Goal: Task Accomplishment & Management: Contribute content

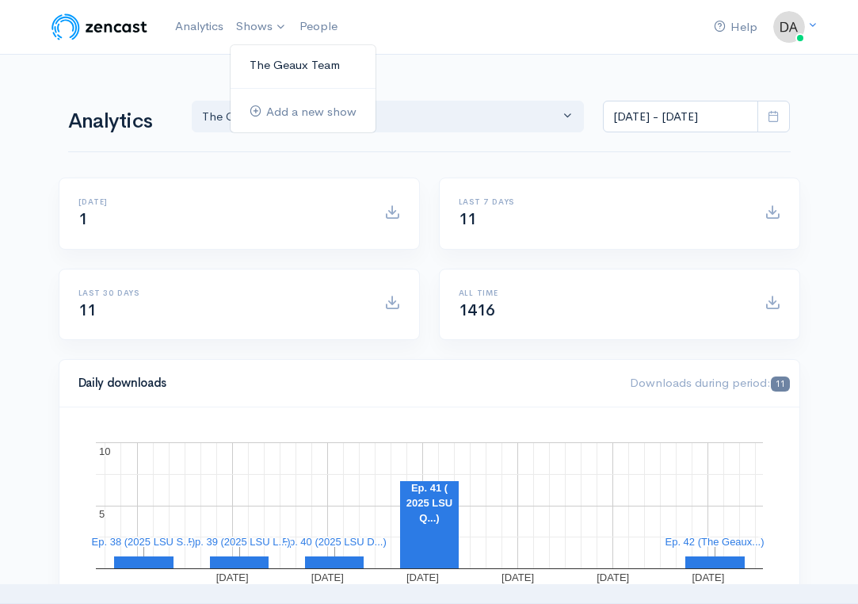
click at [269, 63] on link "The Geaux Team" at bounding box center [303, 65] width 145 height 28
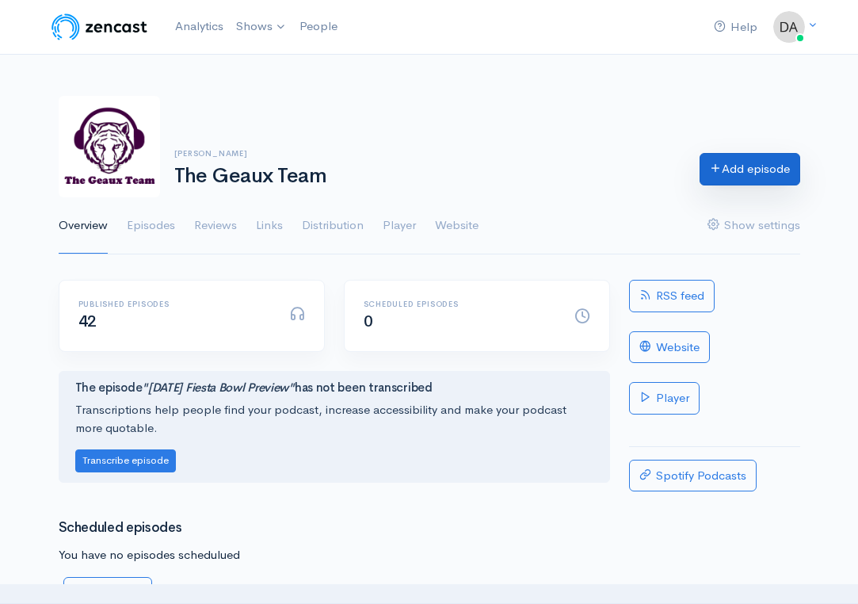
click at [764, 173] on link "Add episode" at bounding box center [749, 169] width 101 height 32
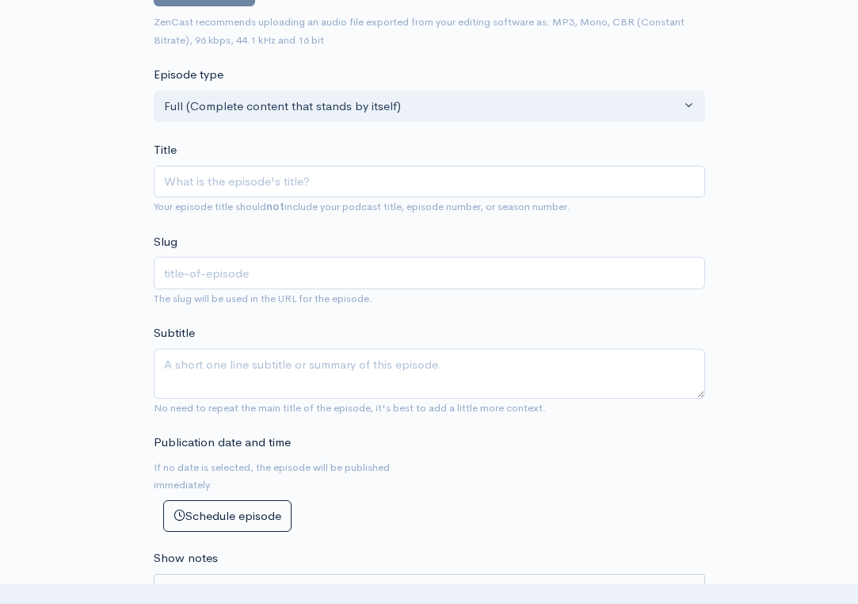
scroll to position [242, 0]
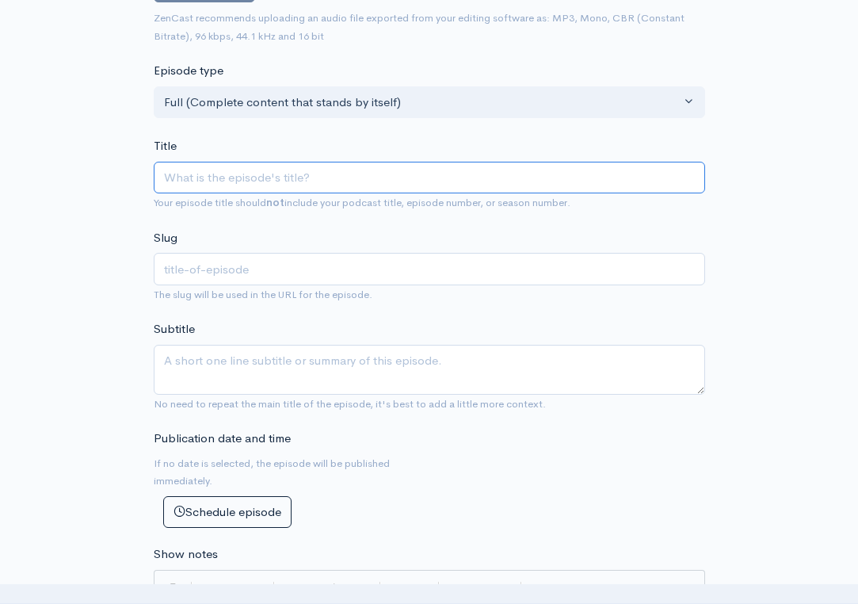
click at [368, 179] on input "Title" at bounding box center [429, 178] width 551 height 32
type input "L"
type input "l"
type input "LS"
type input "ls"
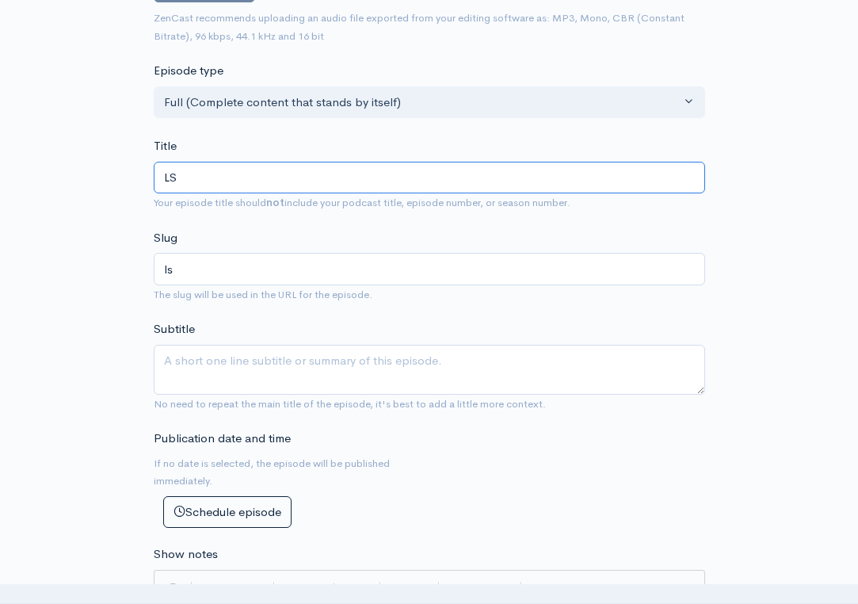
type input "LSU"
type input "lsu"
type input "LS"
type input "ls"
type input "L"
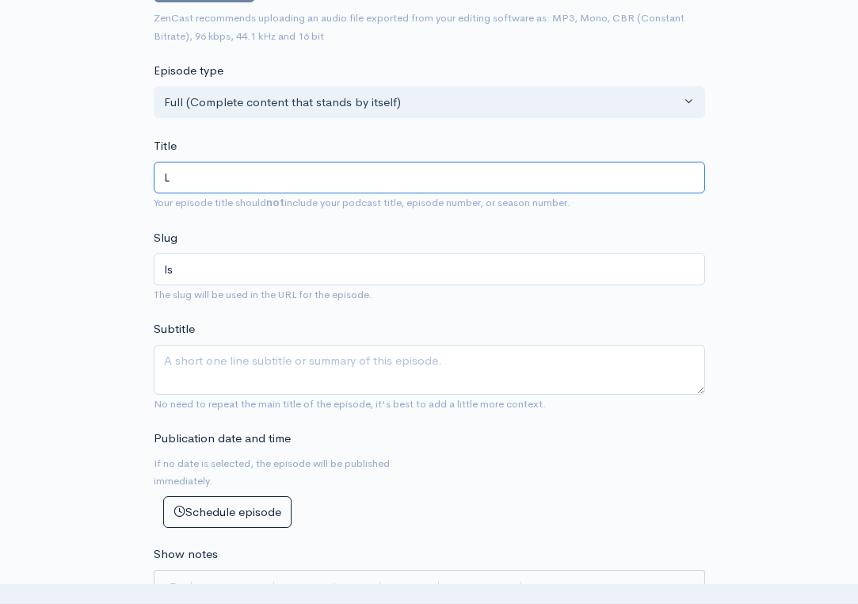
type input "l"
type input "2"
type input "20"
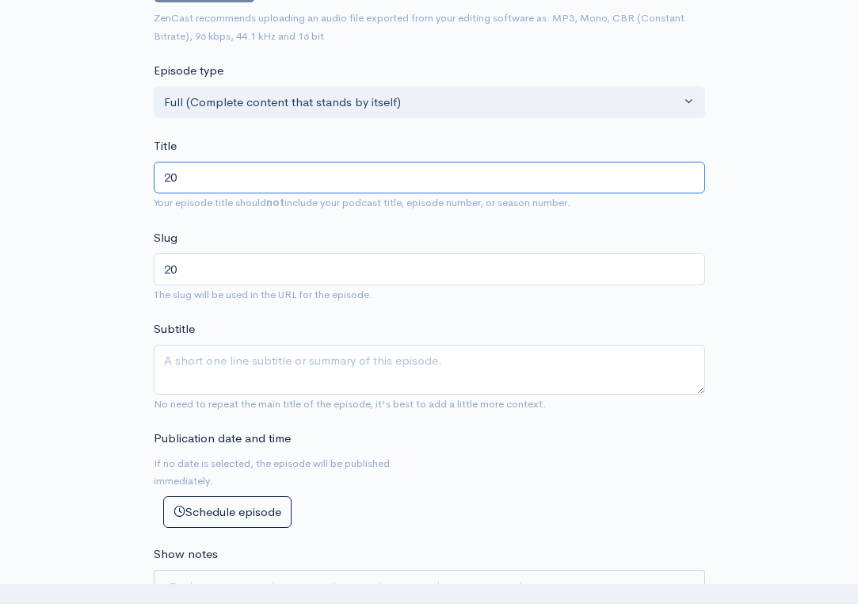
type input "202"
type input "2025"
type input "2025 L"
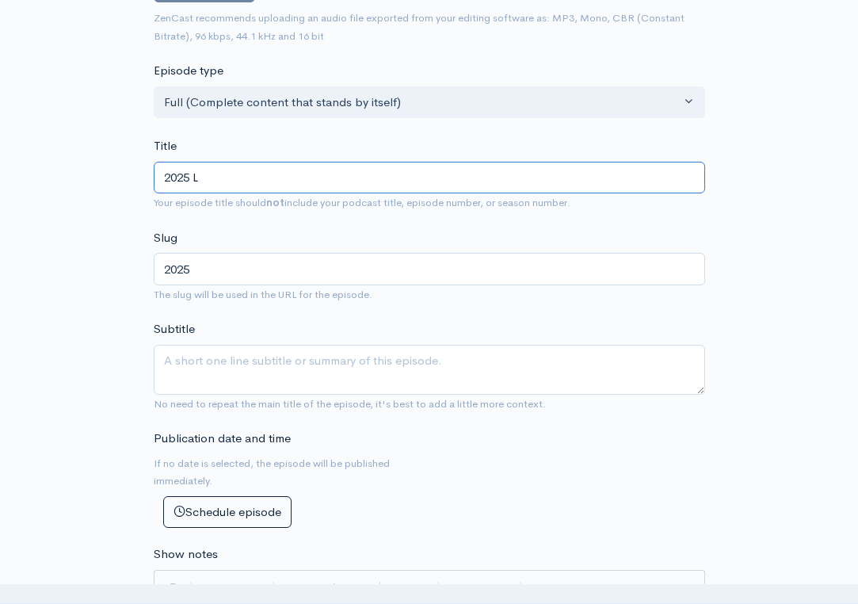
type input "2025-l"
type input "2025 LS"
type input "2025-ls"
type input "2025 LSU"
type input "2025-lsu"
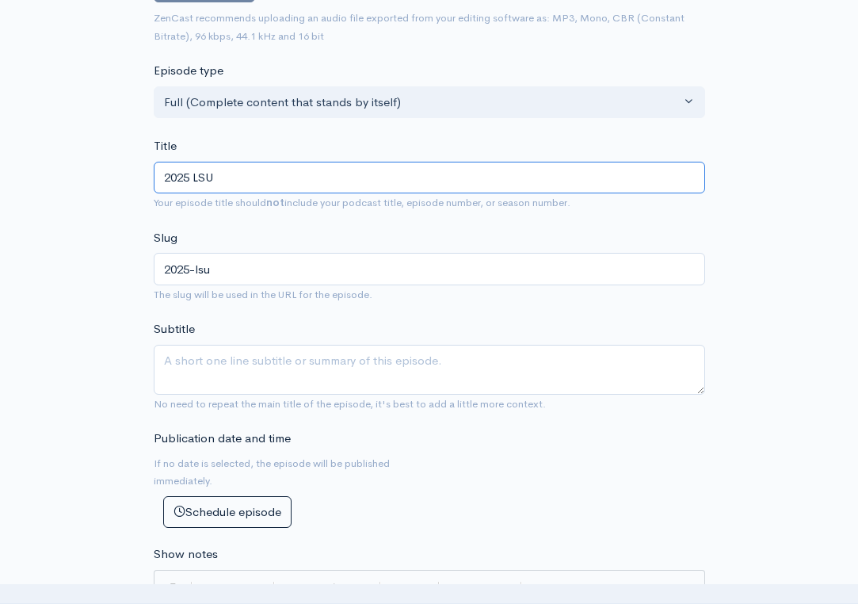
type input "2025 LSU W"
type input "2025-lsu-w"
type input "2025 LSU WR"
type input "2025-lsu-wr"
type input "2025 LSU WR / T"
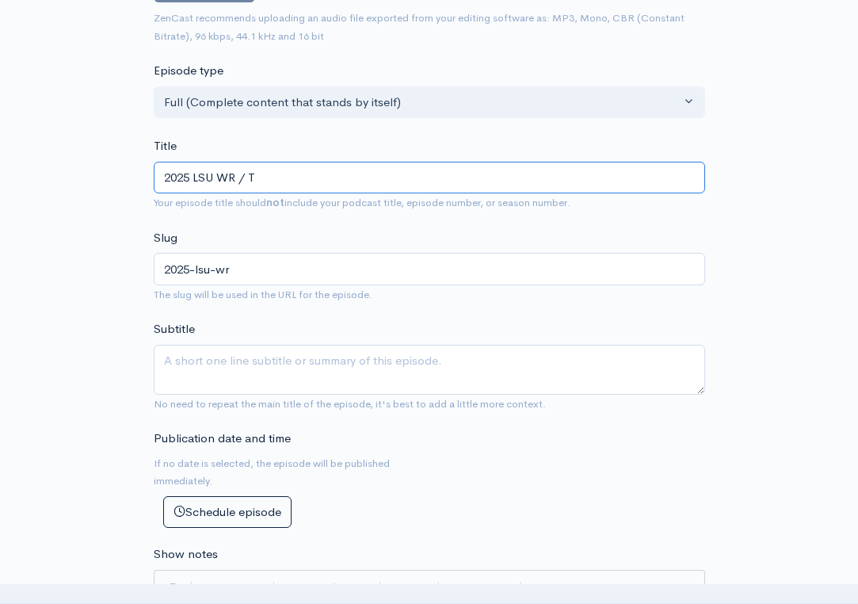
type input "2025-lsu-wr-t"
type input "2025 LSU WR / TE"
type input "2025-lsu-[PERSON_NAME]"
type input "2025 LSU WR / T"
type input "2025-lsu-wr-t"
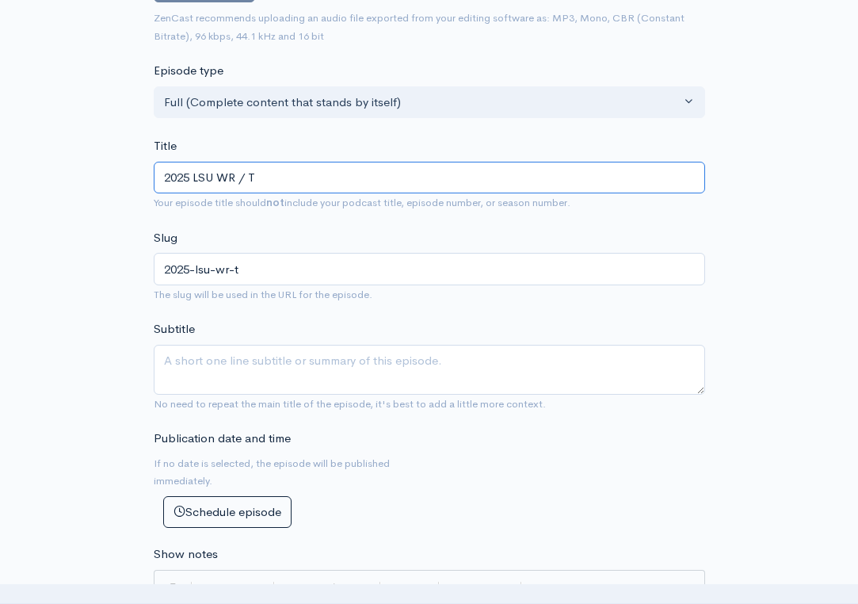
type input "2025 LSU WR /"
type input "2025-lsu-wr"
type input "2025 LSU WR & T"
type input "2025-lsu-wr-t"
type input "2025 LSU WR & TE"
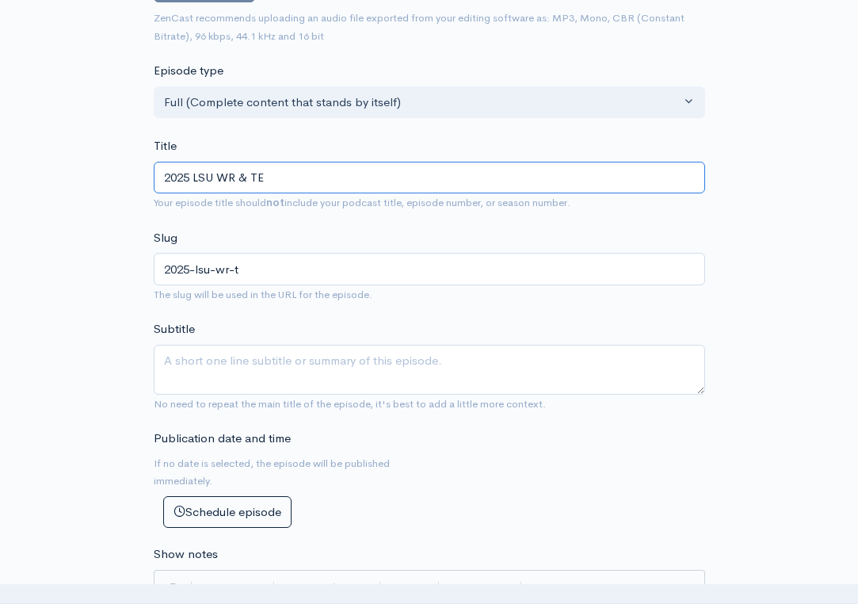
type input "2025-lsu-[PERSON_NAME]"
type input "2025 LSU WR & TE P"
type input "2025-lsu-[PERSON_NAME]-p"
type input "2025 LSU WR & TE Pr"
type input "2025-lsu-[PERSON_NAME]-pr"
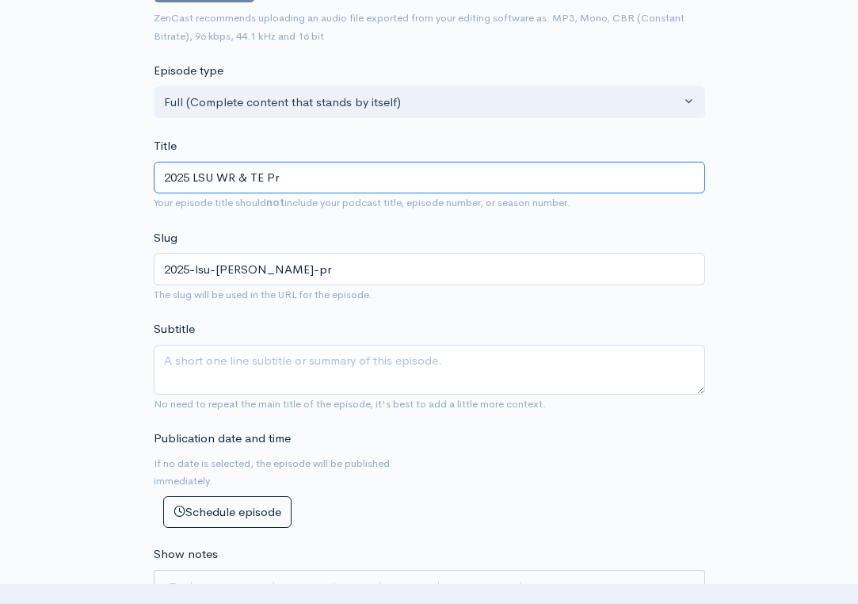
type input "2025 LSU WR & TE Pre"
type input "2025-lsu-[PERSON_NAME]-pre"
type input "2025 LSU WR & TE Prev"
type input "2025-lsu-[PERSON_NAME]-prev"
type input "2025 LSU WR & TE Previ"
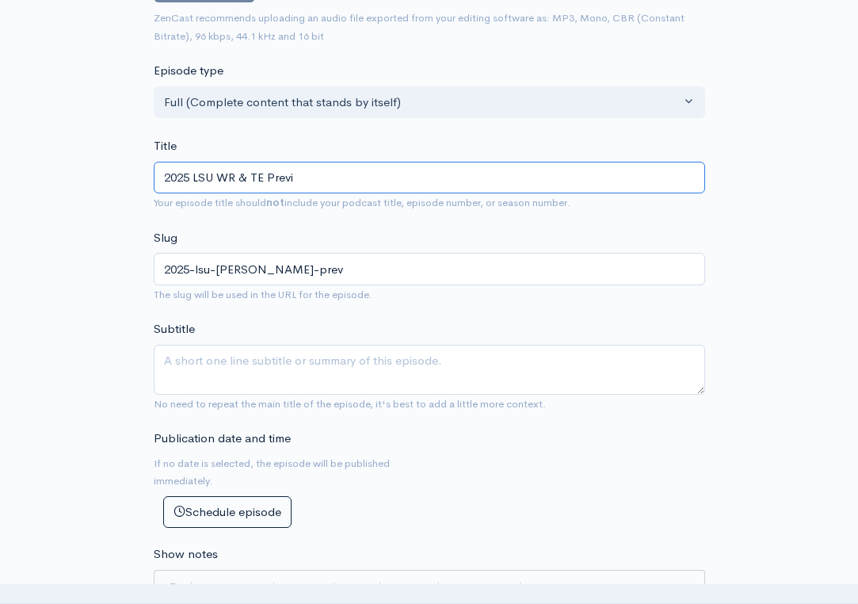
type input "2025-lsu-[PERSON_NAME]-previ"
type input "2025 LSU WR & TE Previe"
type input "2025-lsu-[PERSON_NAME]-previe"
type input "2025 LSU WR & TE Preview"
type input "2025-lsu-[PERSON_NAME]-preview"
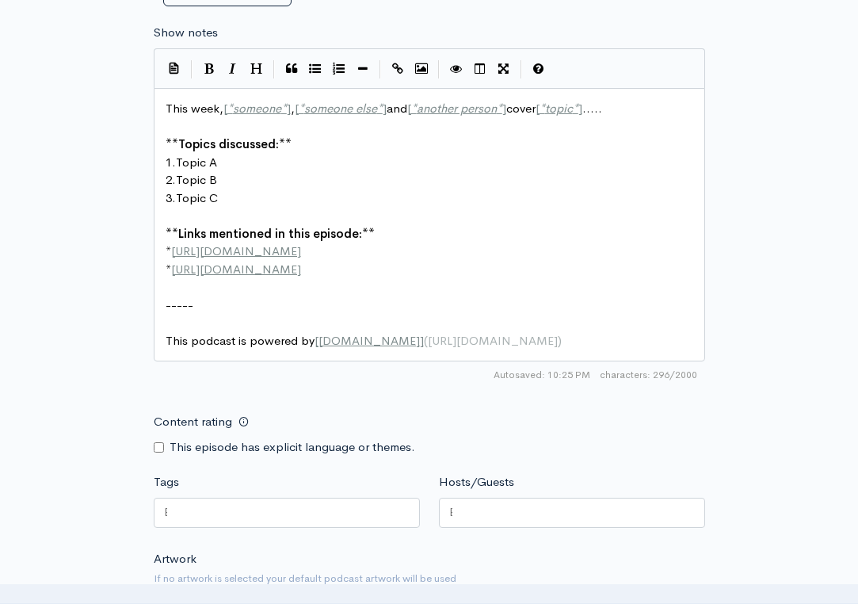
scroll to position [766, 0]
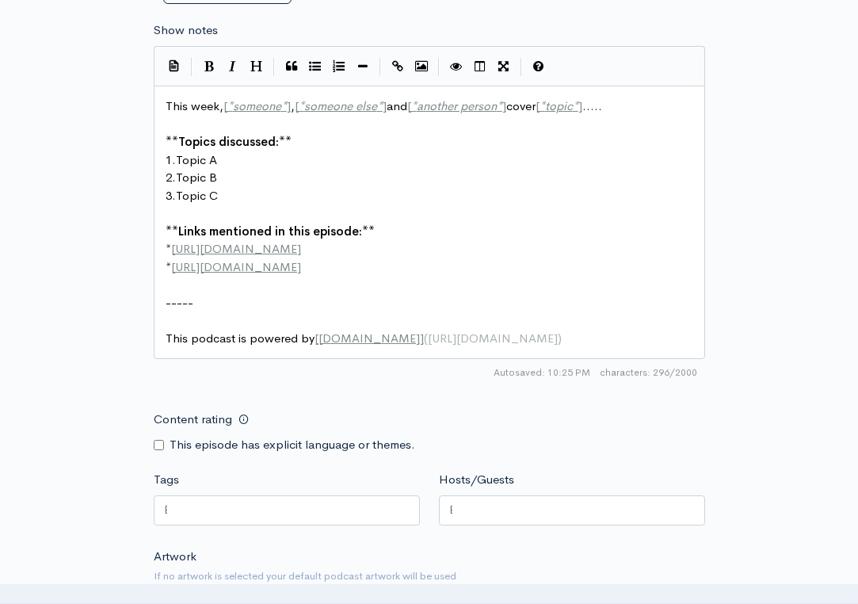
type input "2025 LSU WR & TE Preview"
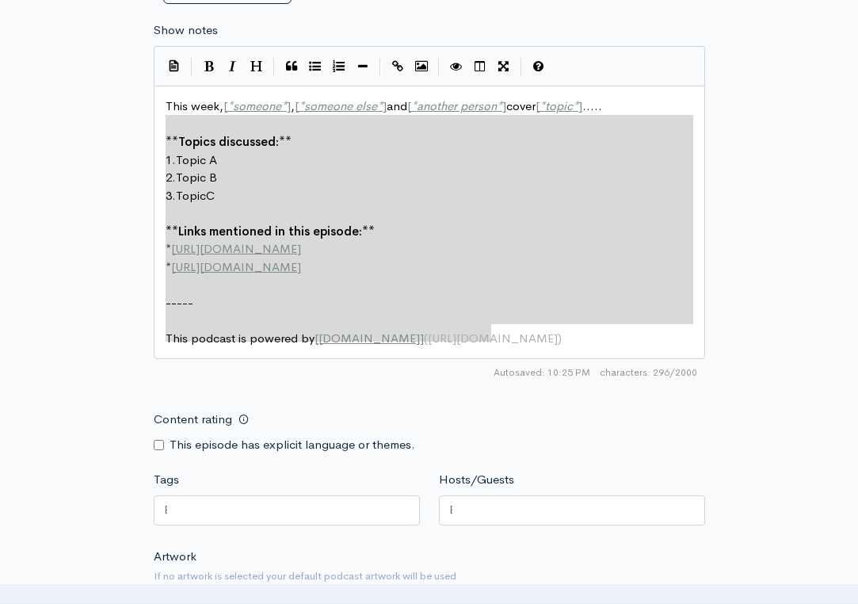
type textarea "This week, [*someone*], [*someone else*] and [*another person*] cover [*topic*]…"
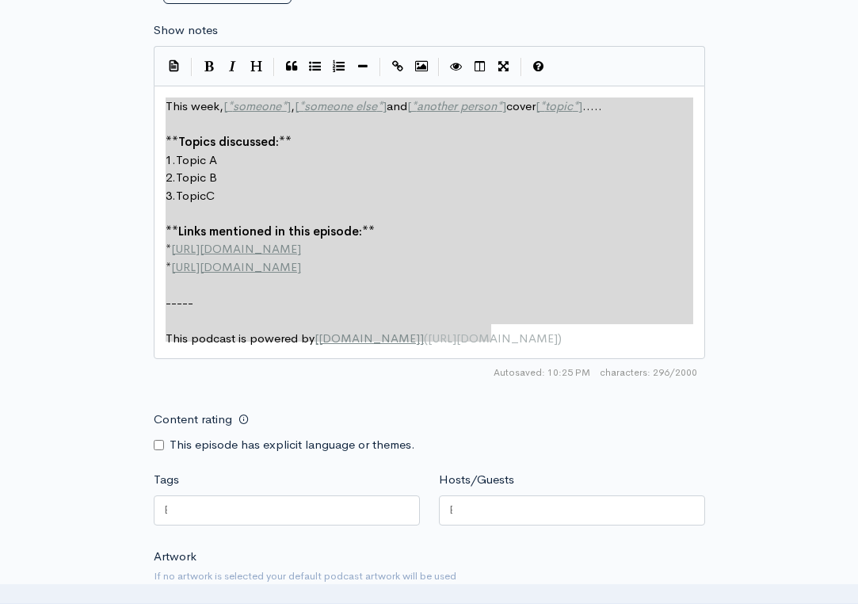
drag, startPoint x: 592, startPoint y: 322, endPoint x: 107, endPoint y: 97, distance: 534.8
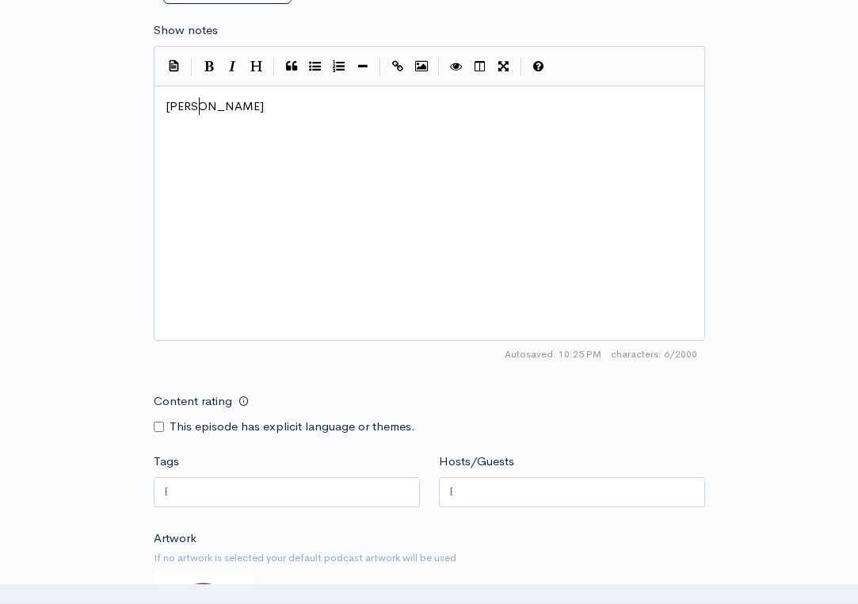
scroll to position [0, 34]
type textarea "[PERSON_NAME], Chip"
type textarea ", and [PERSON_NAME]"
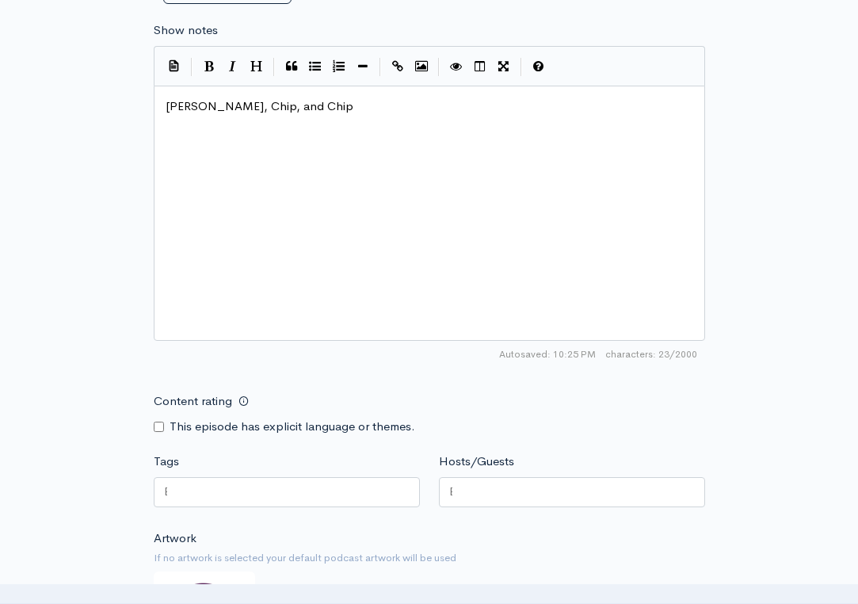
type textarea "B"
type textarea "break down the LS"
type textarea "2025"
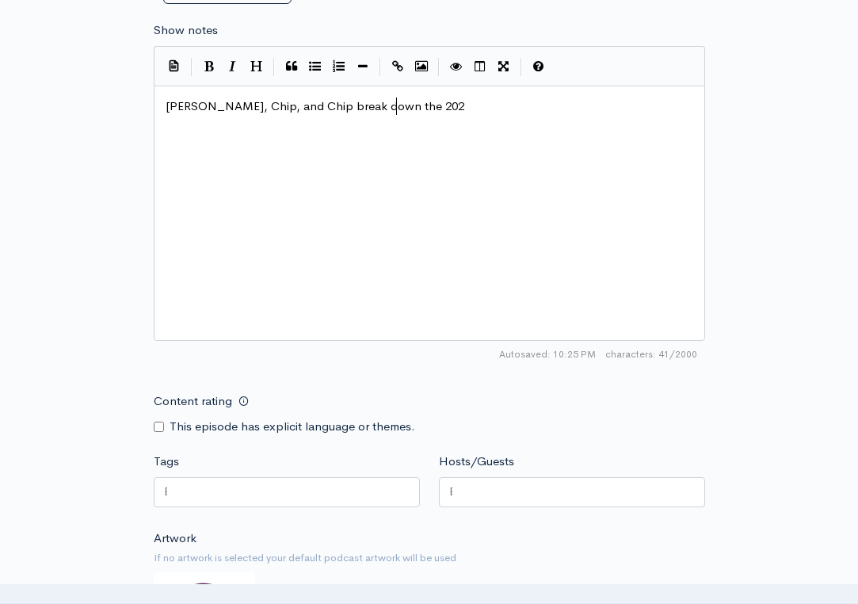
scroll to position [0, 26]
type textarea "AN"
type textarea "and preview the 2025 LSU WR and R"
type textarea "TE groups. [PERSON_NAME], n"
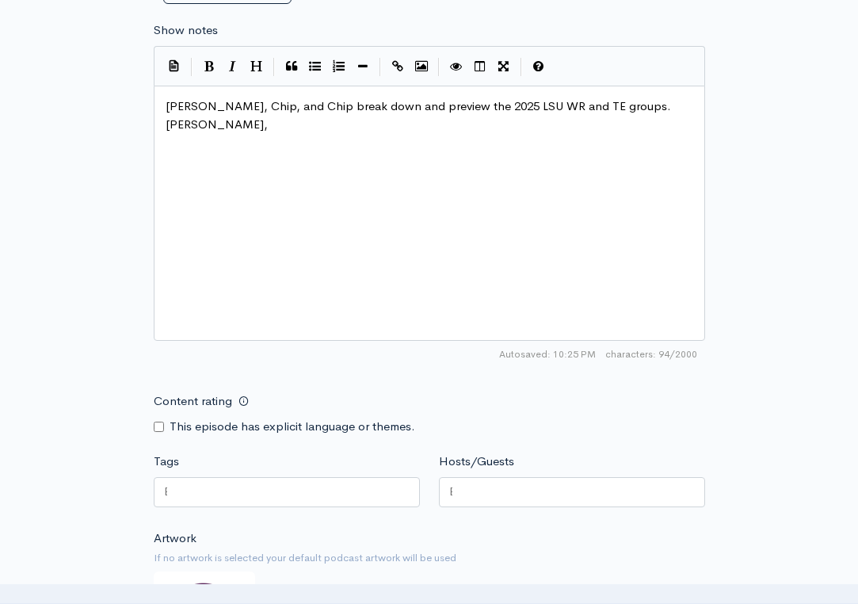
scroll to position [0, 162]
type textarea "n"
type textarea "[PERSON_NAME], [PERSON_NAME]"
type textarea "Hilyo"
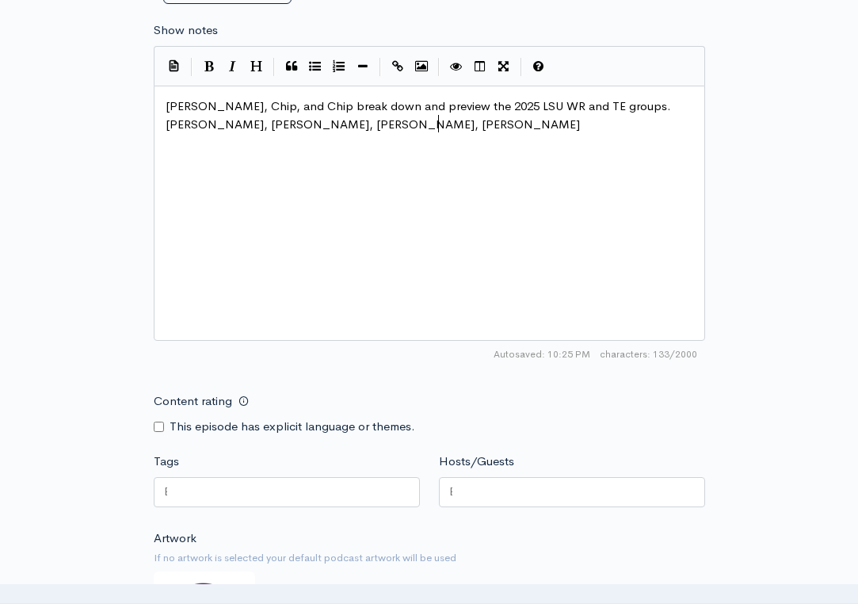
scroll to position [0, 17]
type textarea "ton, z"
type textarea "Zaivi"
type textarea "vion t"
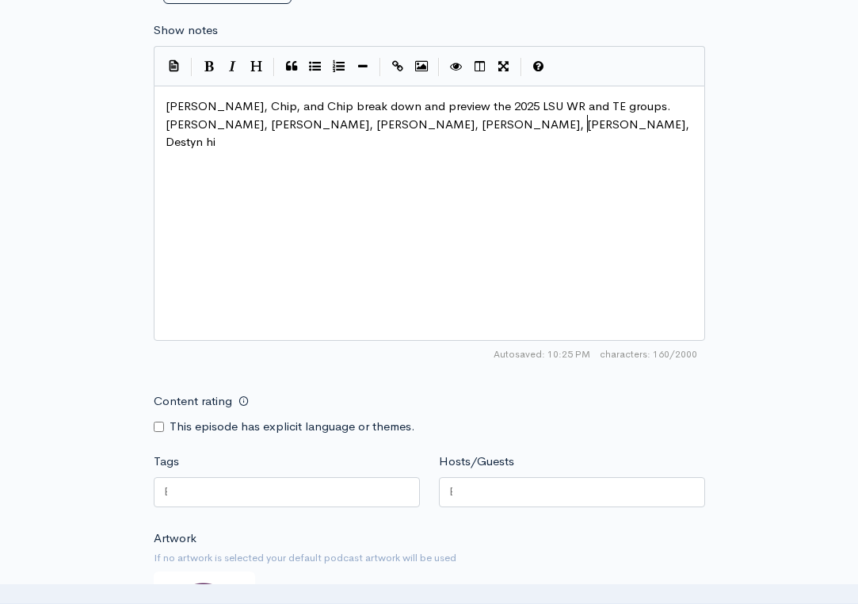
type textarea "[PERSON_NAME], [PERSON_NAME]"
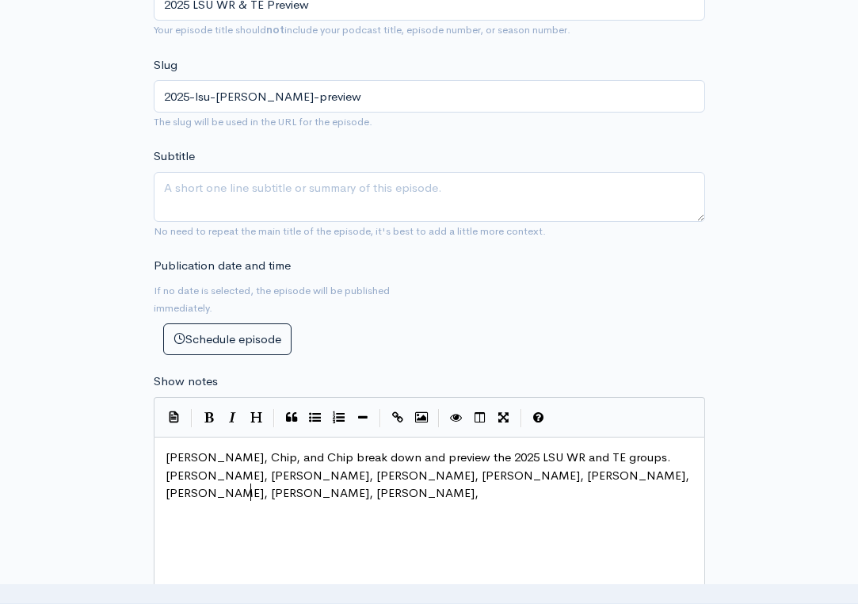
scroll to position [0, 177]
type textarea "[PERSON_NAME], [PERSON_NAME], [PERSON_NAME], [PERSON_NAME]"
type textarea "i"
type textarea "uer Sharo"
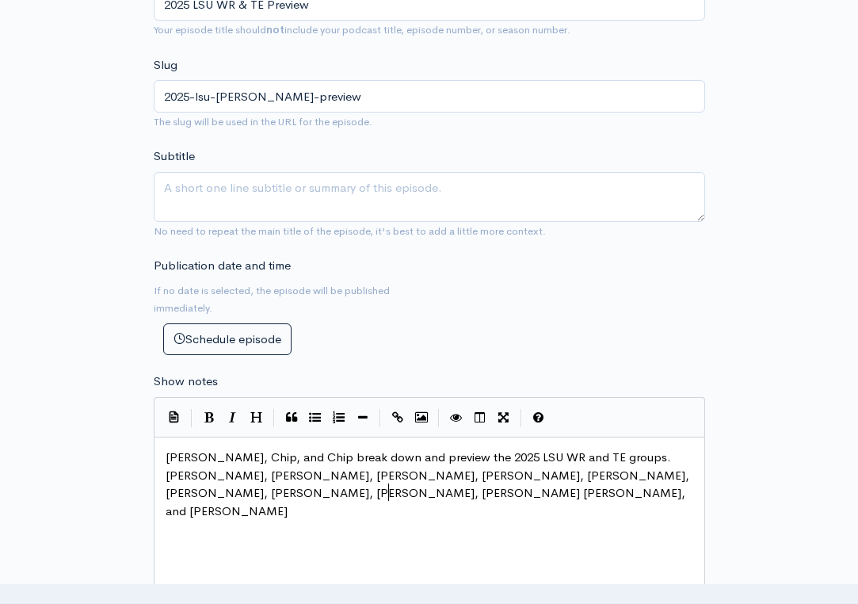
type textarea "p, and [PERSON_NAME]"
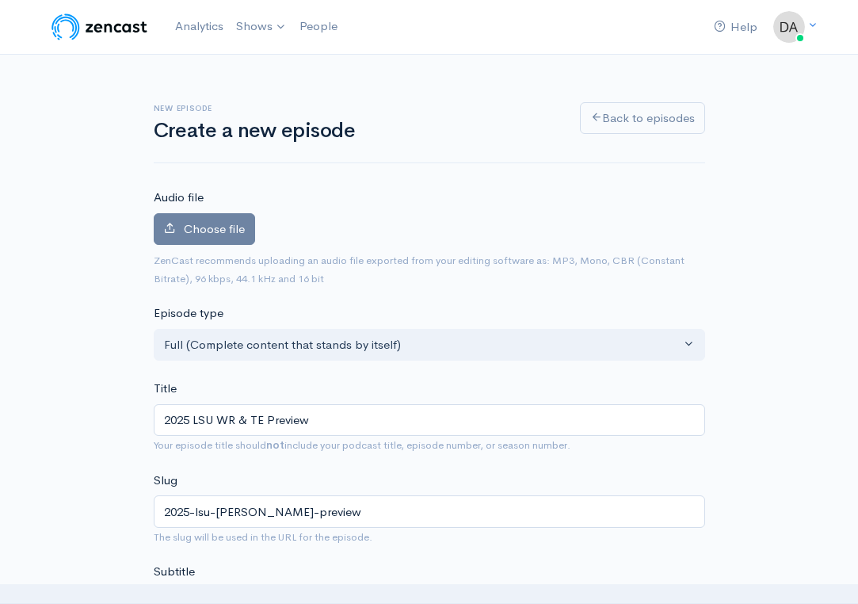
scroll to position [0, 0]
type textarea "an Green."
click at [200, 230] on span "Choose file" at bounding box center [214, 228] width 61 height 15
click at [0, 0] on input "Choose file" at bounding box center [0, 0] width 0 height 0
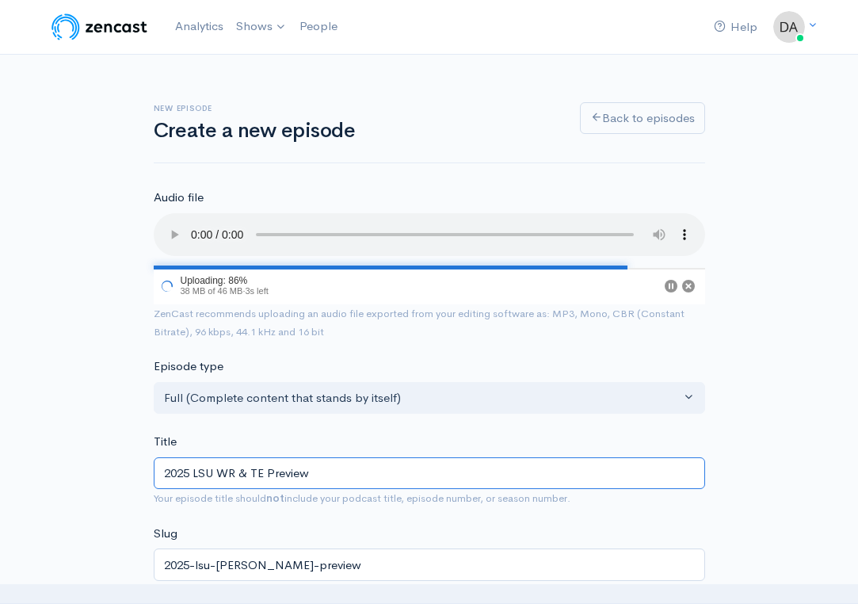
click at [296, 457] on input "2025 LSU WR & TE Preview" at bounding box center [429, 473] width 551 height 32
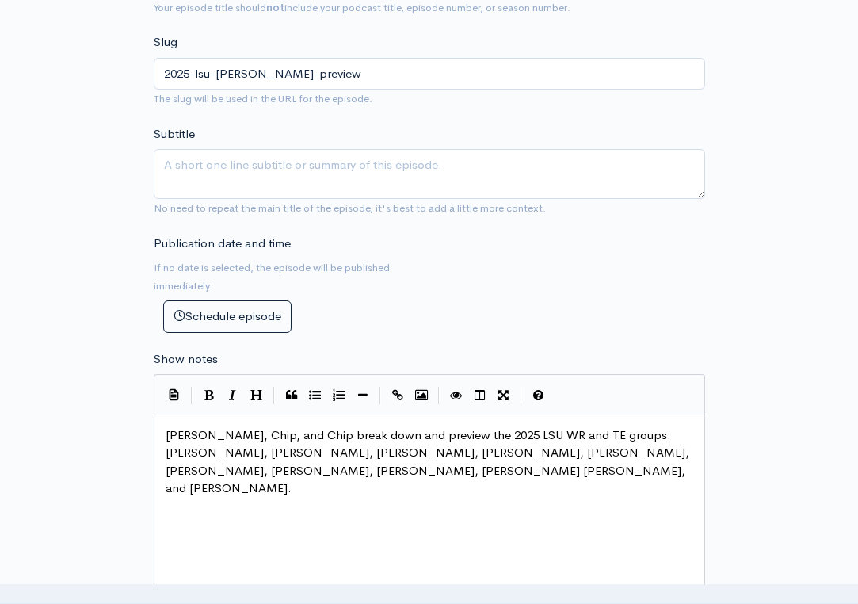
scroll to position [523, 0]
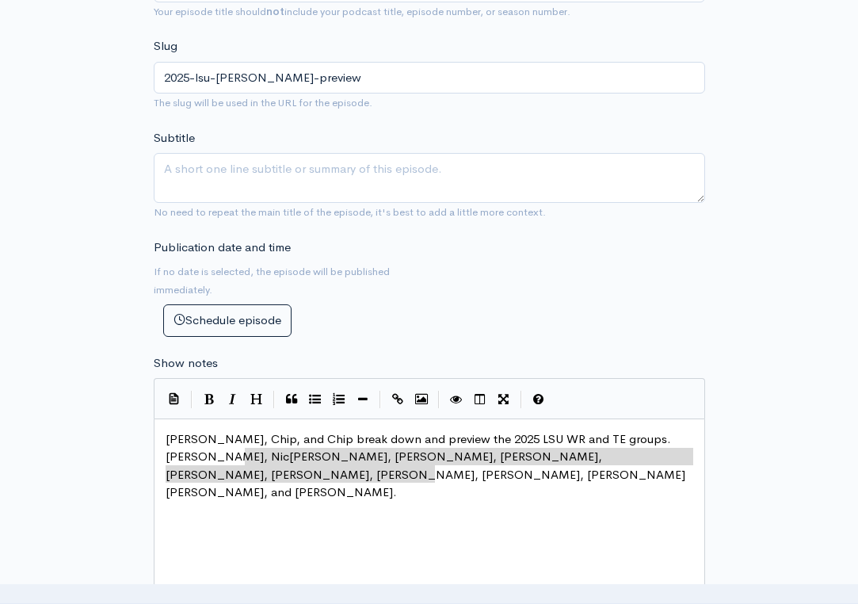
type textarea "[PERSON_NAME], Chip, and Chip break down and preview the 2025 LSU WR and TE gro…"
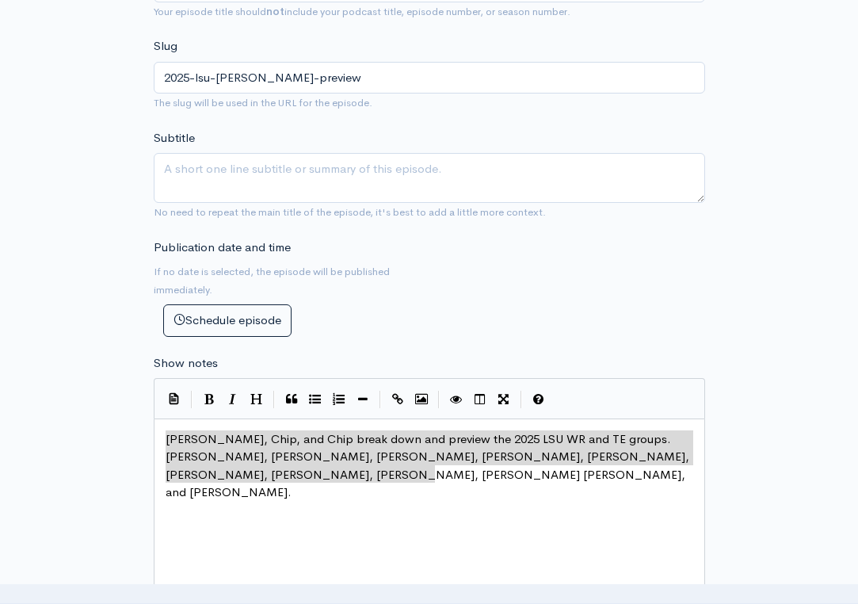
drag, startPoint x: 455, startPoint y: 463, endPoint x: 124, endPoint y: 409, distance: 335.6
click at [124, 409] on div "New episode Create a new episode Back to episodes Audio file Choose file audio1…" at bounding box center [429, 368] width 760 height 1672
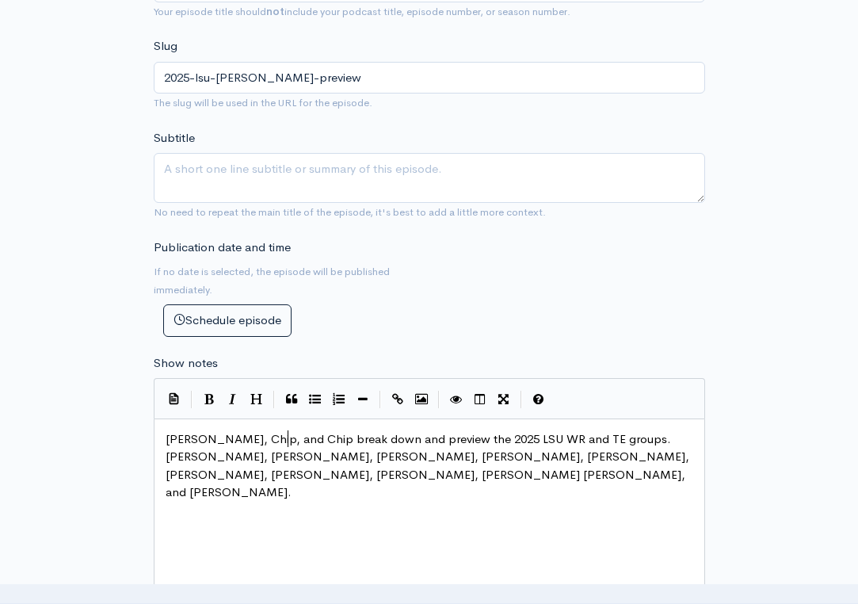
click at [286, 431] on span "[PERSON_NAME], Chip, and Chip break down and preview the 2025 LSU WR and TE gro…" at bounding box center [429, 465] width 527 height 69
type textarea "[PERSON_NAME]"
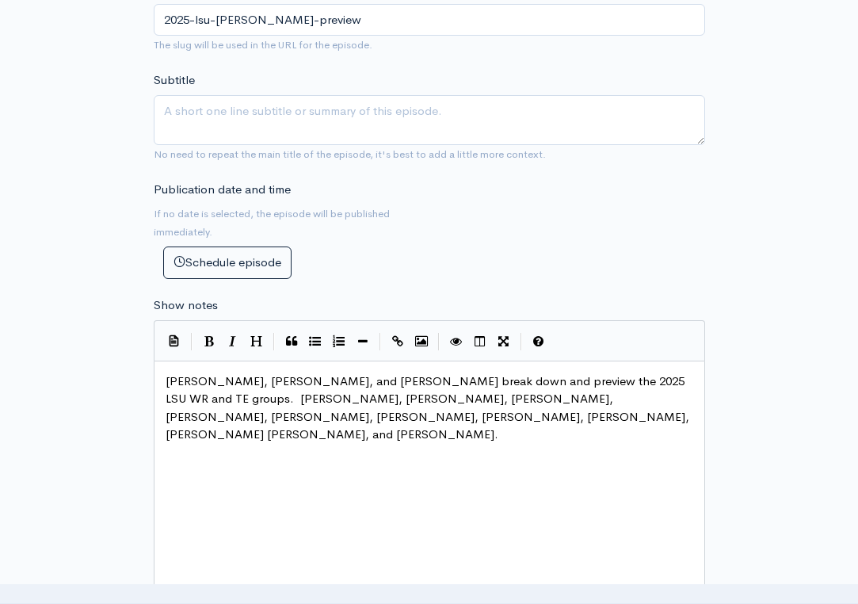
scroll to position [583, 0]
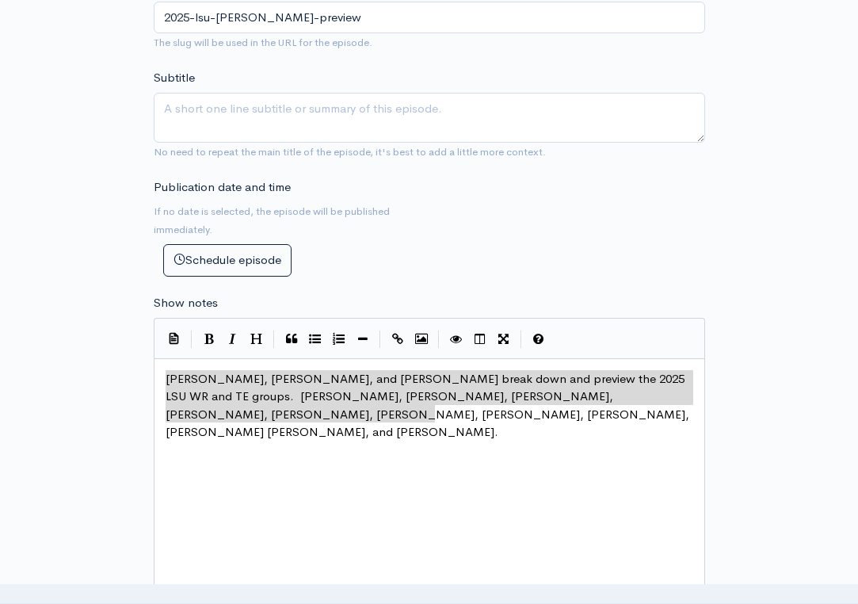
drag, startPoint x: 441, startPoint y: 393, endPoint x: 185, endPoint y: 333, distance: 263.4
click at [185, 358] on div "[PERSON_NAME], [PERSON_NAME], and [PERSON_NAME] break down and preview the 2025…" at bounding box center [429, 485] width 551 height 255
type textarea "l, Chip, and [PERSON_NAME] break down and preview the 2025 LSU WR and TE groups…"
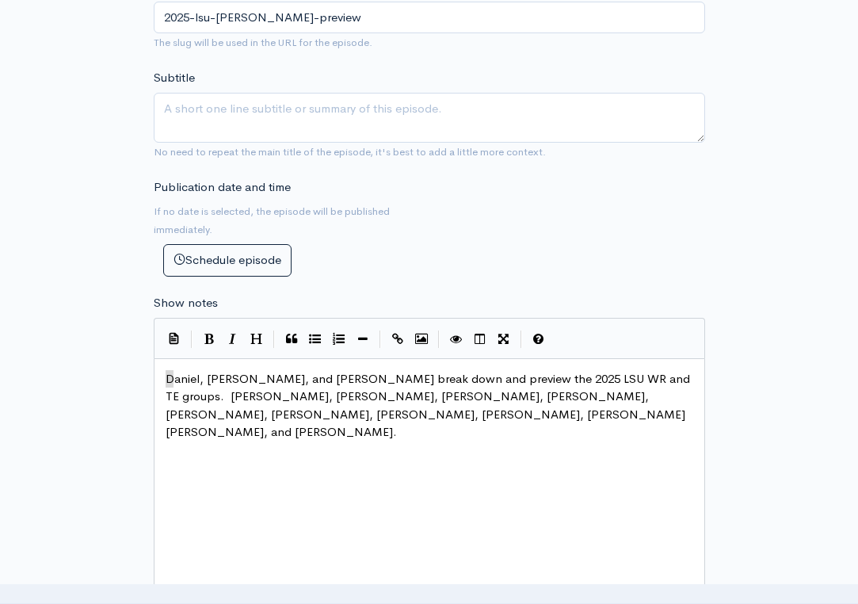
scroll to position [7, 0]
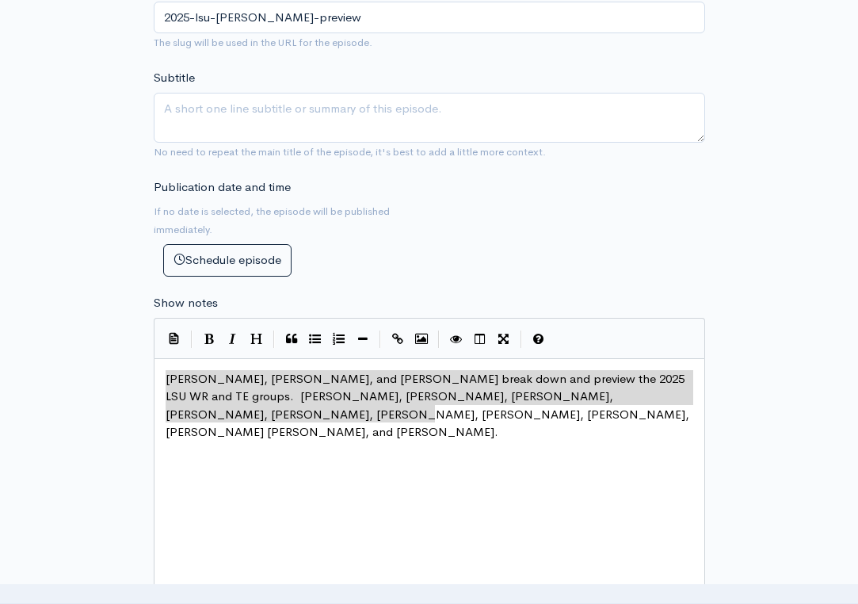
drag, startPoint x: 166, startPoint y: 352, endPoint x: 434, endPoint y: 470, distance: 292.6
type textarea "[PERSON_NAME], [PERSON_NAME], and [PERSON_NAME] break down and preview the 2025…"
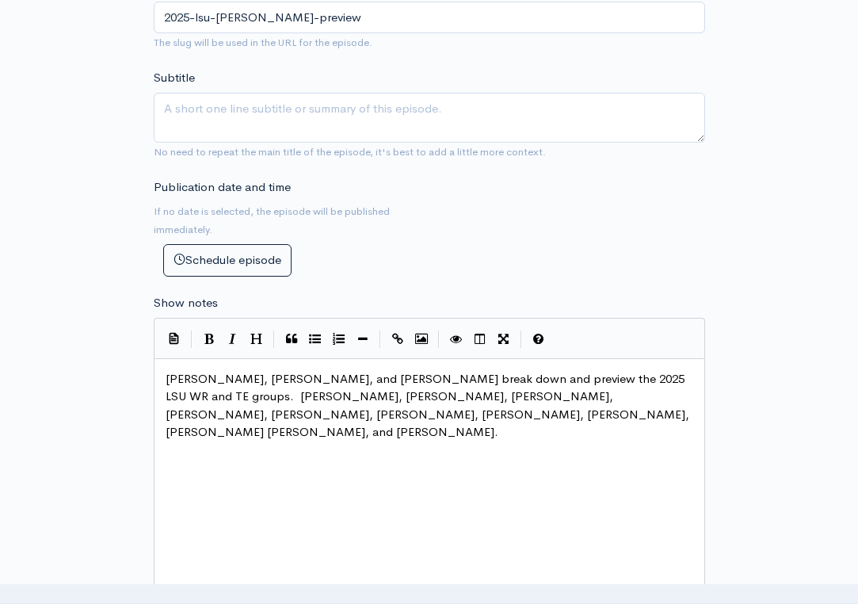
scroll to position [7, 0]
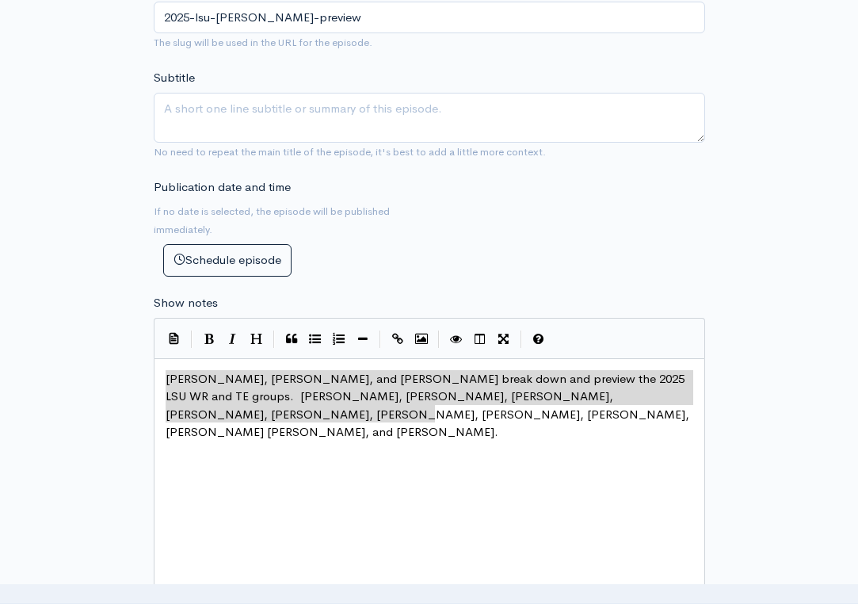
type textarea "aniel, [PERSON_NAME], and [PERSON_NAME] break down and preview the 2025 LSU WR …"
drag, startPoint x: 457, startPoint y: 391, endPoint x: 170, endPoint y: 344, distance: 290.7
drag, startPoint x: 165, startPoint y: 348, endPoint x: 450, endPoint y: 527, distance: 336.7
type textarea "[PERSON_NAME], [PERSON_NAME], and [PERSON_NAME] break down and preview the 2025…"
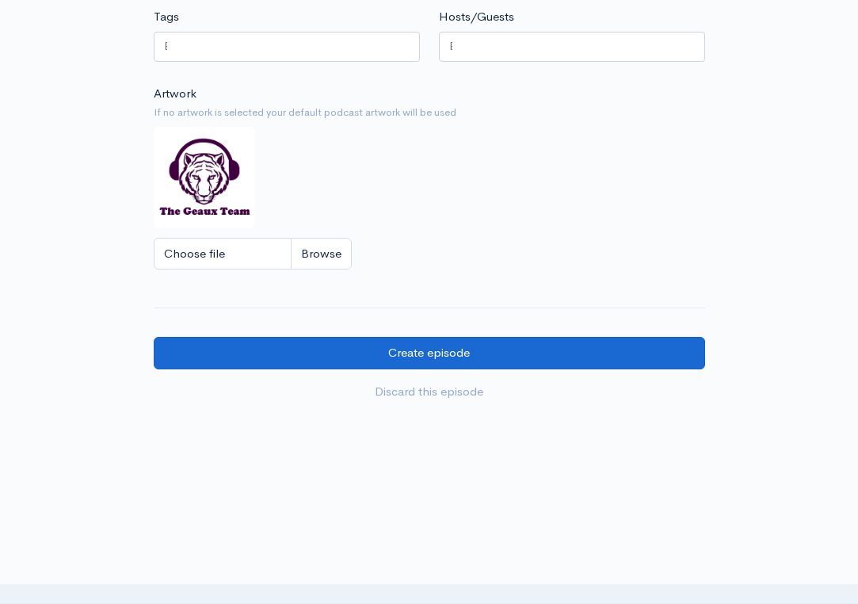
scroll to position [1299, 0]
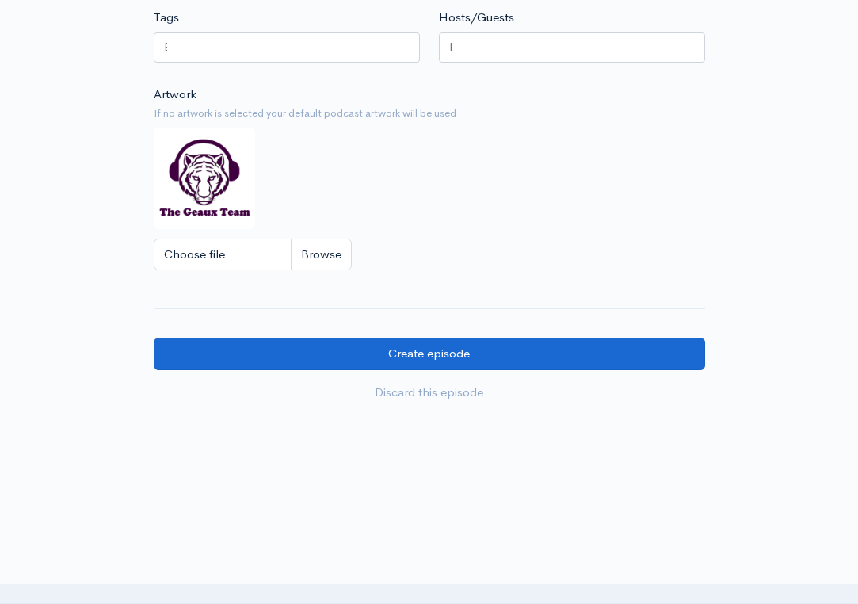
click at [600, 337] on input "Create episode" at bounding box center [429, 353] width 551 height 32
